Goal: Navigation & Orientation: Find specific page/section

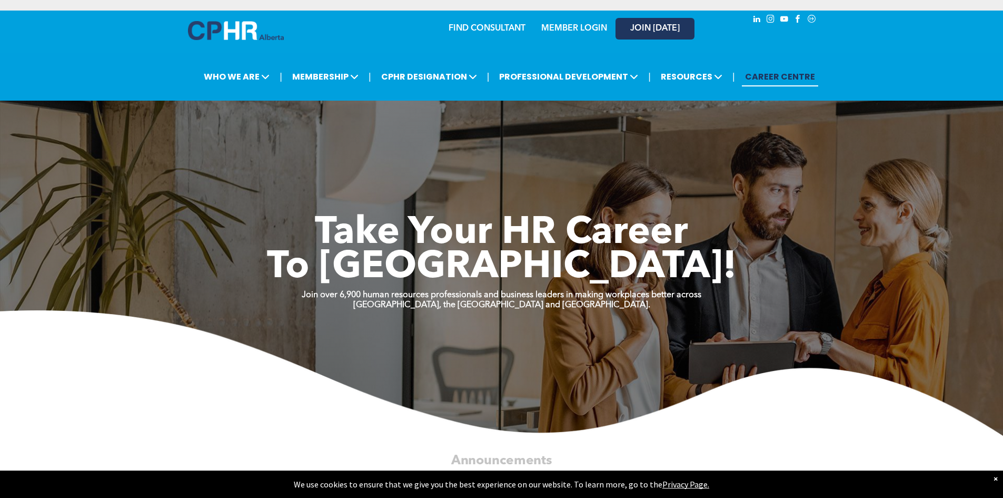
click at [657, 22] on link "JOIN [DATE]" at bounding box center [655, 29] width 79 height 22
click at [557, 26] on link "MEMBER LOGIN" at bounding box center [574, 28] width 66 height 8
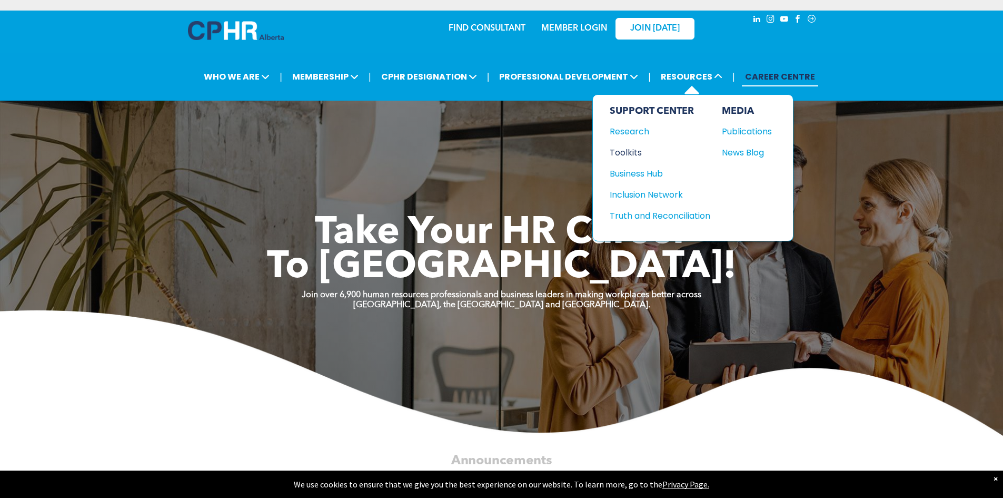
click at [639, 151] on div "Toolkits" at bounding box center [655, 152] width 91 height 13
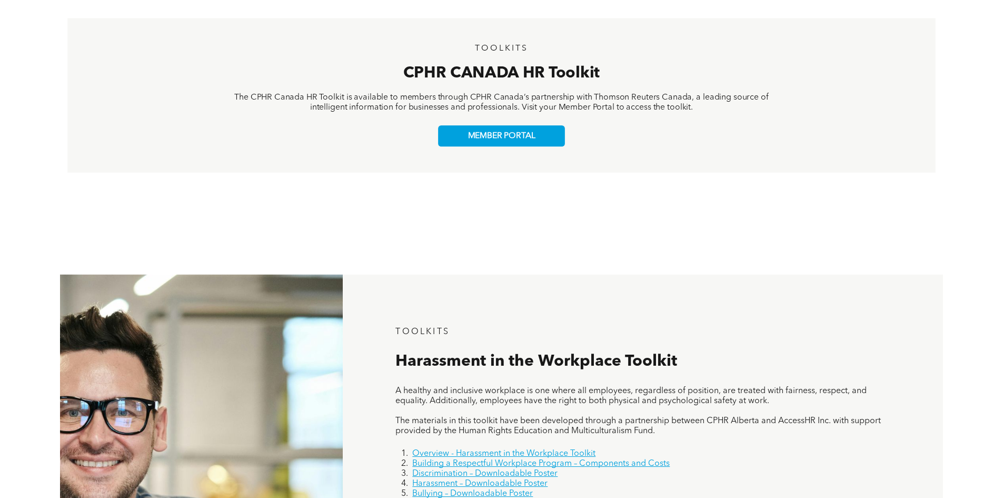
scroll to position [338, 0]
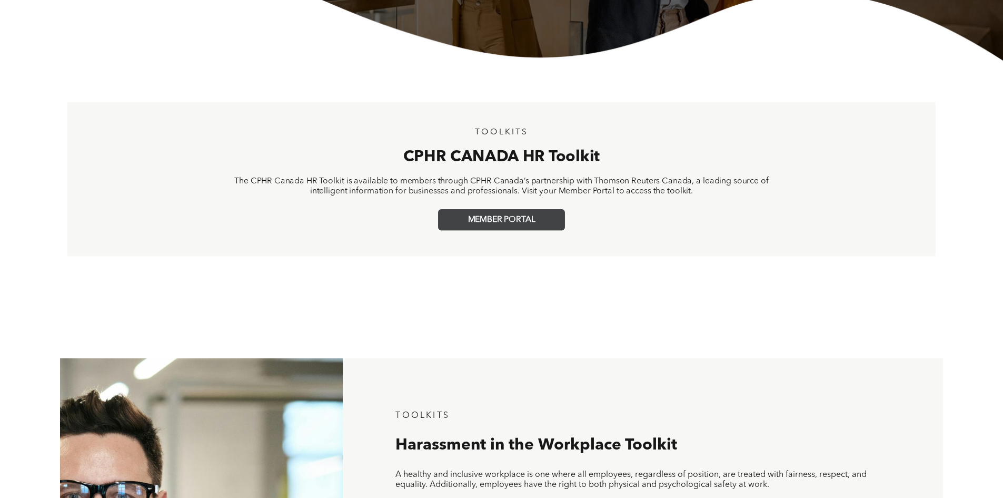
click at [500, 213] on link "MEMBER PORTAL" at bounding box center [501, 219] width 127 height 21
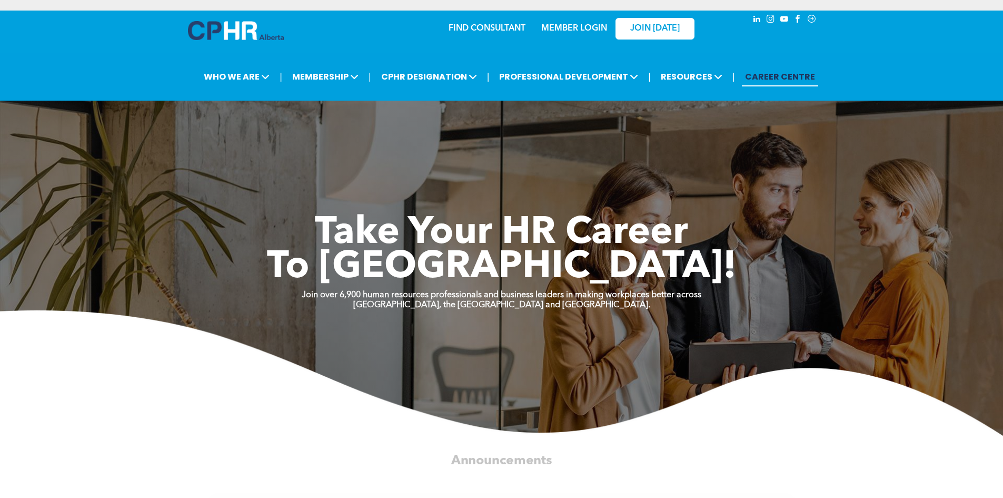
click at [564, 25] on link "MEMBER LOGIN" at bounding box center [574, 28] width 66 height 8
